Goal: Use online tool/utility: Utilize a website feature to perform a specific function

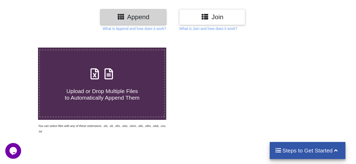
scroll to position [76, 0]
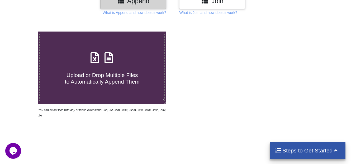
click at [89, 65] on h4 "Upload or Drop Multiple Files to Automatically Append Them" at bounding box center [102, 75] width 124 height 20
click at [24, 32] on input "Upload or Drop Multiple Files to Automatically Append Them" at bounding box center [24, 32] width 0 height 0
type input "C:\fakepath\BU2 - DAILY TEST REPORT [DATE].XLSX"
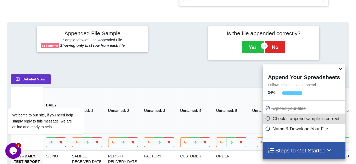
scroll to position [218, 0]
click at [341, 68] on icon at bounding box center [340, 68] width 6 height 5
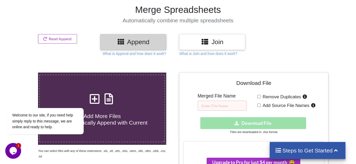
scroll to position [76, 0]
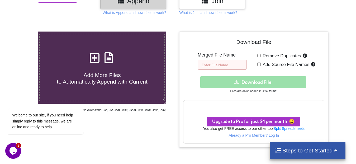
click at [223, 60] on input "text" at bounding box center [221, 65] width 49 height 10
type input "all test"
click at [259, 103] on h3 "Your files are more than 1 MB" at bounding box center [253, 106] width 140 height 6
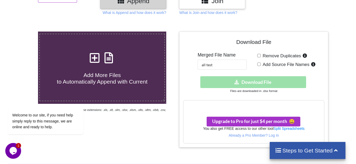
click at [298, 82] on div "Download hidden Download File Files are downloaded in .xlsx format" at bounding box center [253, 84] width 141 height 17
click at [263, 76] on div "Download hidden Download File" at bounding box center [253, 82] width 141 height 12
click at [247, 103] on h3 "Your files are more than 1 MB" at bounding box center [253, 106] width 140 height 6
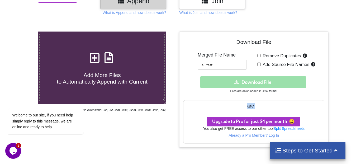
click at [247, 103] on h3 "Your files are more than 1 MB" at bounding box center [253, 106] width 140 height 6
click at [215, 101] on div "Your files are more than 1 MB" at bounding box center [253, 106] width 140 height 11
click at [240, 103] on h3 "Your files are more than 1 MB" at bounding box center [253, 106] width 140 height 6
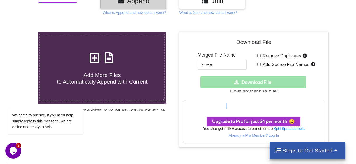
click at [240, 103] on h3 "Your files are more than 1 MB" at bounding box center [253, 106] width 140 height 6
click at [228, 103] on h3 "Your files are more than 1 MB" at bounding box center [253, 106] width 140 height 6
click at [215, 103] on h3 "Your files are more than 1 MB" at bounding box center [253, 106] width 140 height 6
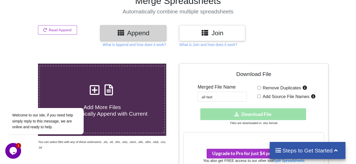
scroll to position [0, 0]
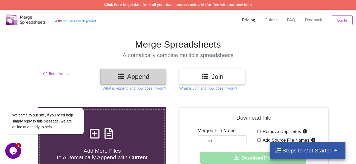
click at [109, 126] on icon at bounding box center [108, 131] width 13 height 11
click at [24, 108] on input "Add More Files to Automatically Append with Current" at bounding box center [24, 108] width 0 height 0
type input "C:\fakepath\BU2 - DAILY TEST REPORT [DATE].XLSX"
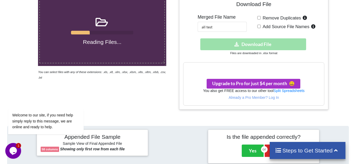
scroll to position [76, 0]
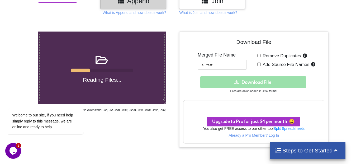
click at [236, 103] on h3 "Your files are more than 1 MB" at bounding box center [253, 106] width 140 height 6
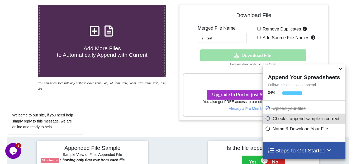
scroll to position [66, 0]
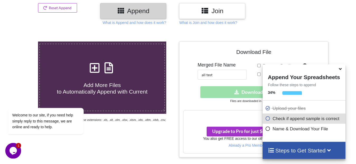
click at [337, 68] on div at bounding box center [303, 69] width 82 height 8
click at [317, 153] on h4 "Steps to Get Started" at bounding box center [303, 151] width 72 height 7
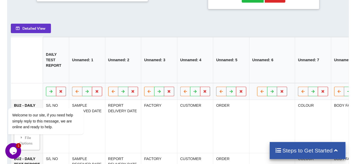
scroll to position [256, 0]
